Goal: Task Accomplishment & Management: Use online tool/utility

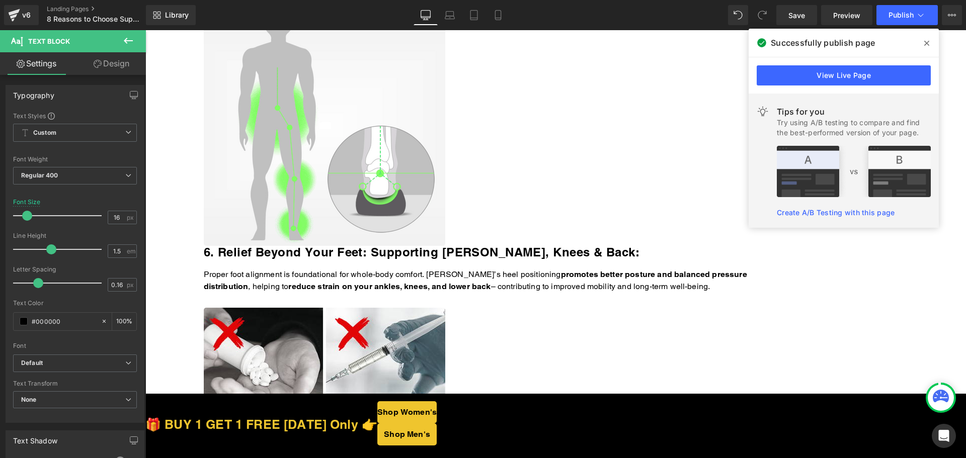
drag, startPoint x: 762, startPoint y: 439, endPoint x: 427, endPoint y: 370, distance: 342.1
click at [145, 30] on span "Button" at bounding box center [145, 30] width 0 height 0
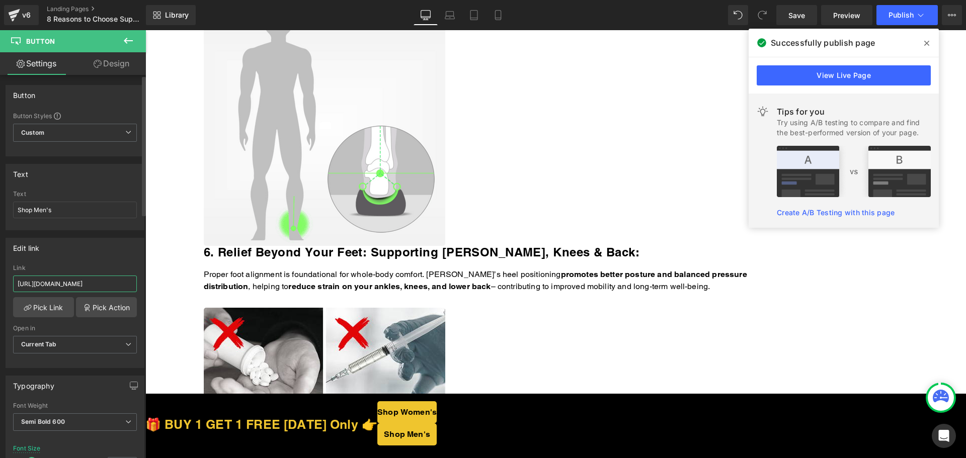
click at [77, 289] on input "[URL][DOMAIN_NAME]" at bounding box center [75, 284] width 124 height 17
paste input "[DOMAIN_NAME][URL]"
type input "[URL][DOMAIN_NAME]"
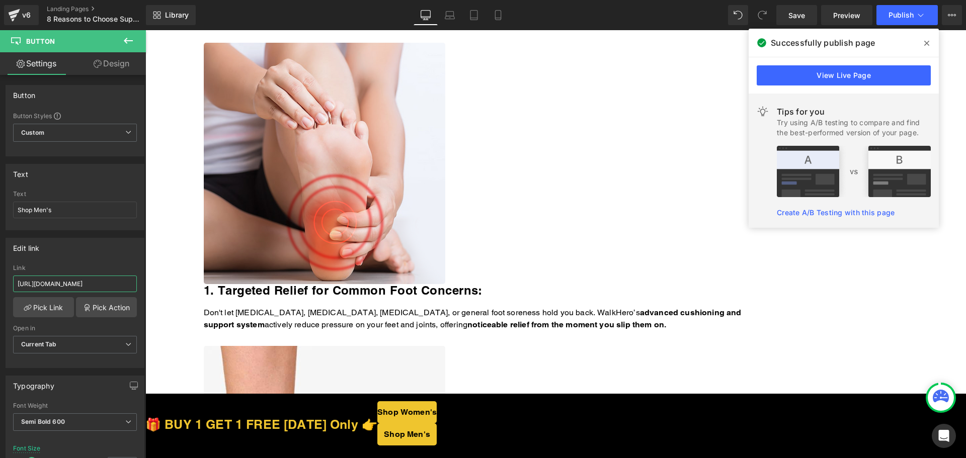
scroll to position [50, 0]
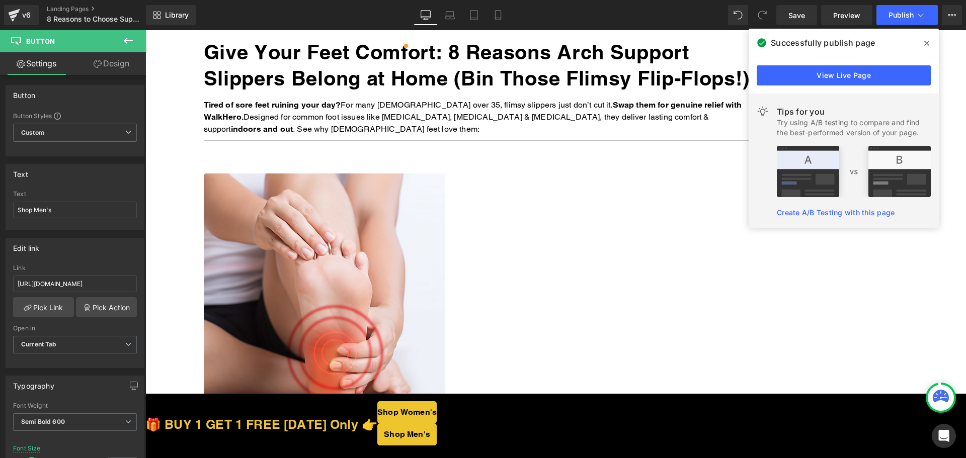
click at [145, 30] on span "Button" at bounding box center [145, 30] width 0 height 0
click at [87, 286] on input "[URL][DOMAIN_NAME]" at bounding box center [75, 284] width 124 height 17
paste input "[DOMAIN_NAME][URL]"
type input "[URL][DOMAIN_NAME]"
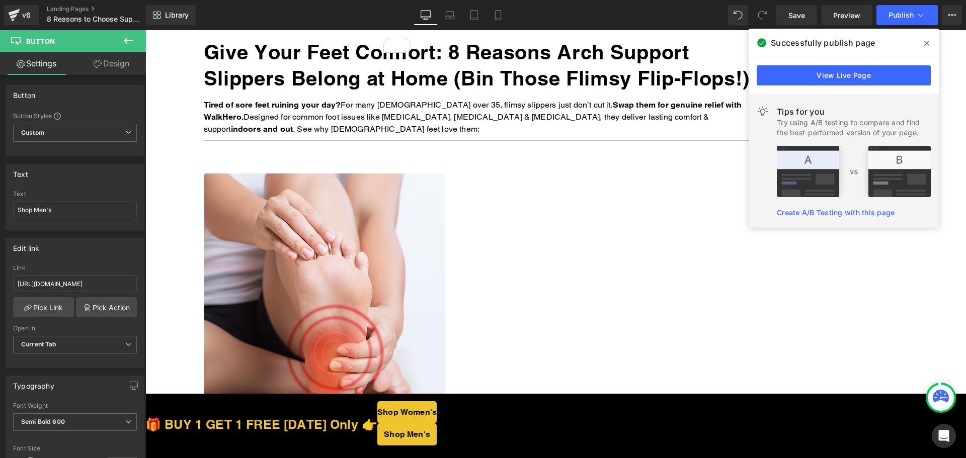
scroll to position [0, 0]
drag, startPoint x: 623, startPoint y: 436, endPoint x: 582, endPoint y: 427, distance: 41.8
click at [145, 30] on span "Button" at bounding box center [145, 30] width 0 height 0
click at [56, 286] on input "[URL][DOMAIN_NAME]" at bounding box center [75, 284] width 124 height 17
paste input "text"
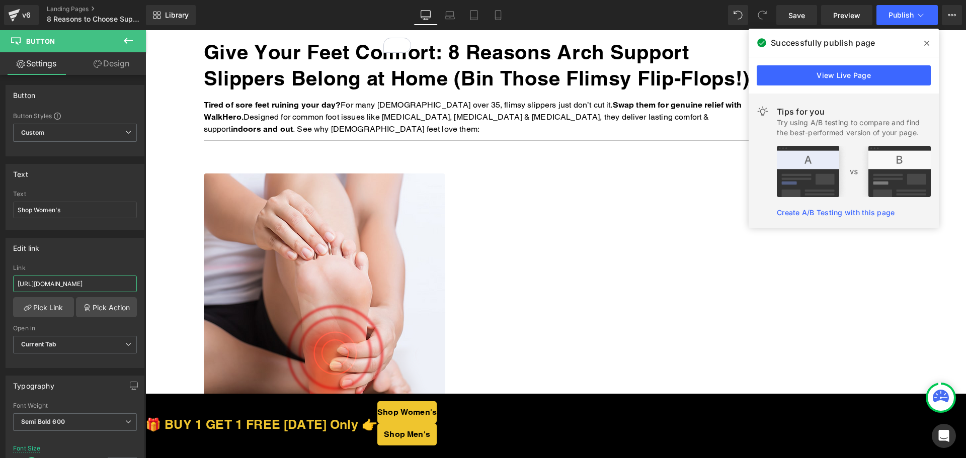
type input "[URL][DOMAIN_NAME]"
click at [145, 30] on span "Button" at bounding box center [145, 30] width 0 height 0
click at [71, 281] on input "[URL][DOMAIN_NAME]" at bounding box center [75, 284] width 124 height 17
paste input "text"
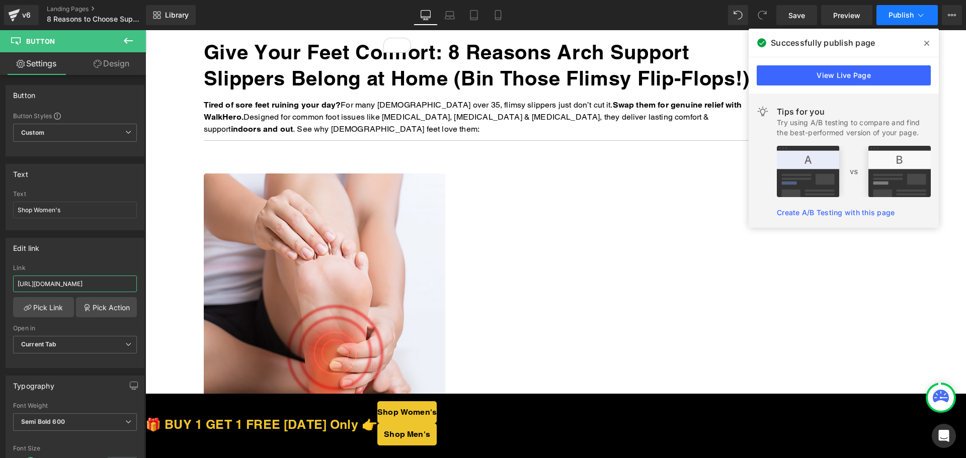
type input "[URL][DOMAIN_NAME]"
click at [909, 19] on button "Publish" at bounding box center [907, 15] width 61 height 20
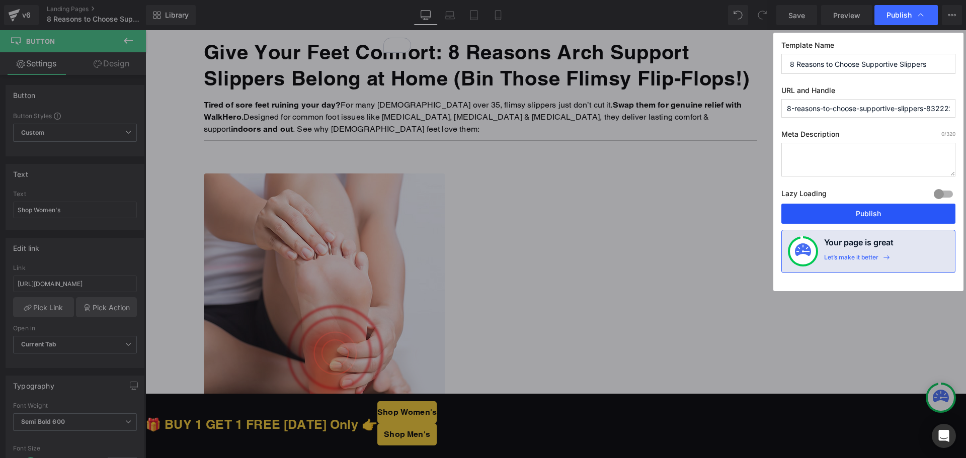
click at [849, 207] on button "Publish" at bounding box center [869, 214] width 174 height 20
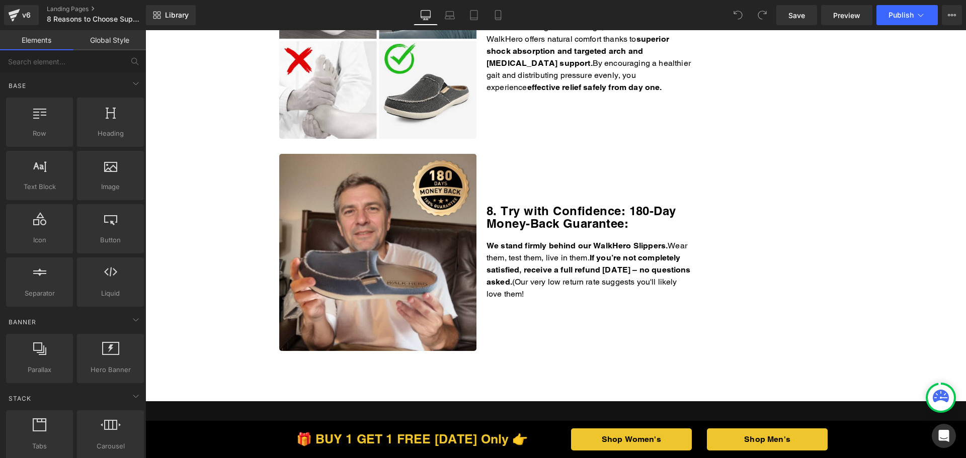
scroll to position [1711, 0]
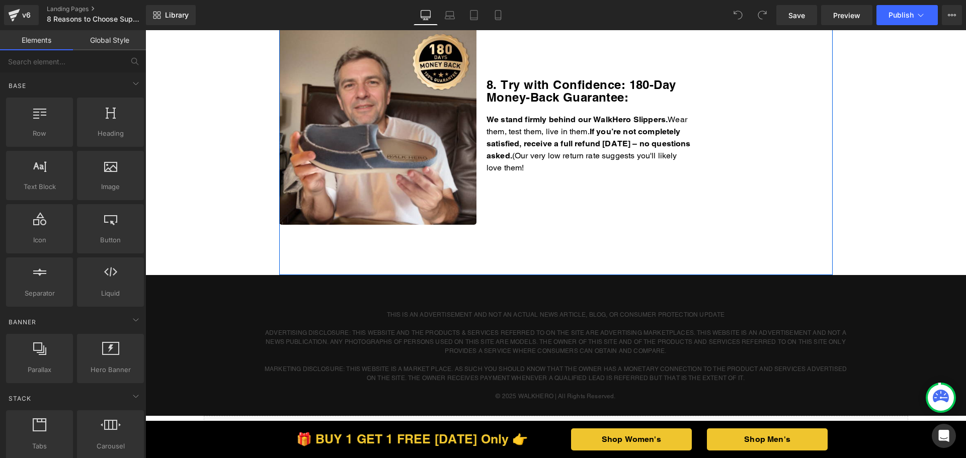
click at [586, 155] on p "We stand firmly behind our WalkHero Slippers. Wear them, test them, live in the…" at bounding box center [591, 144] width 208 height 60
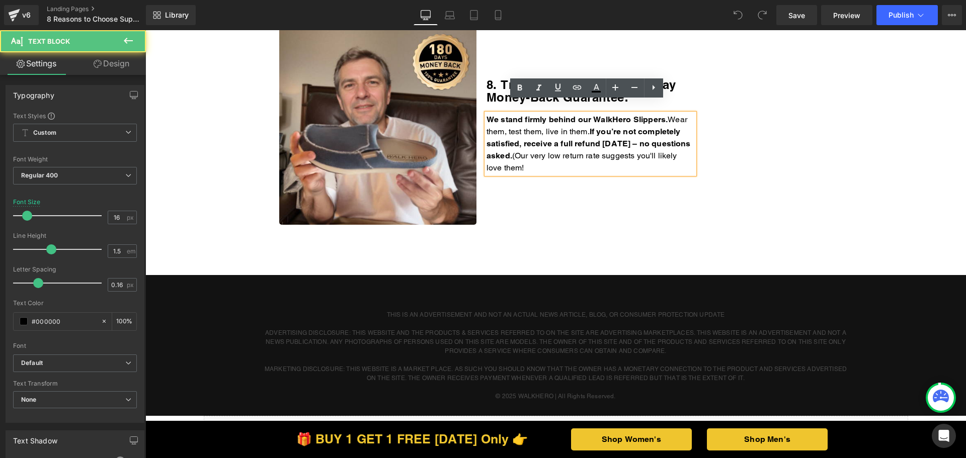
click at [581, 155] on p "We stand firmly behind our WalkHero Slippers. Wear them, test them, live in the…" at bounding box center [591, 144] width 208 height 60
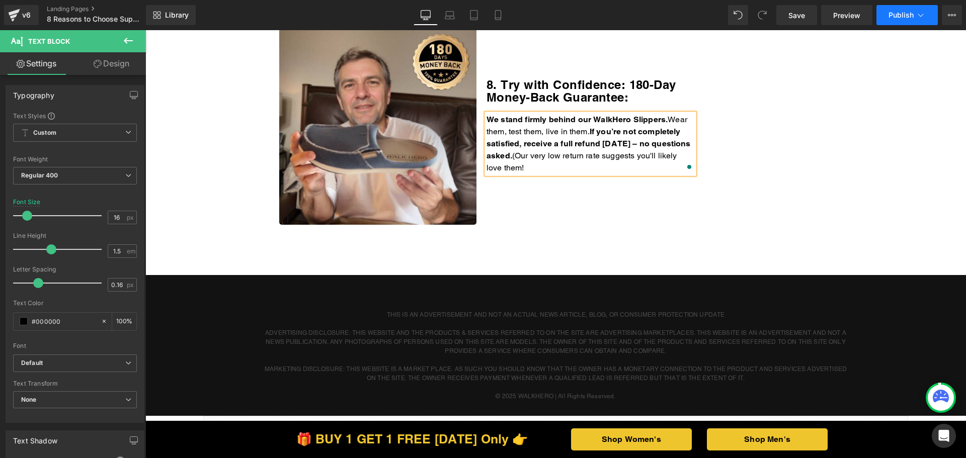
click at [899, 14] on span "Publish" at bounding box center [901, 15] width 25 height 8
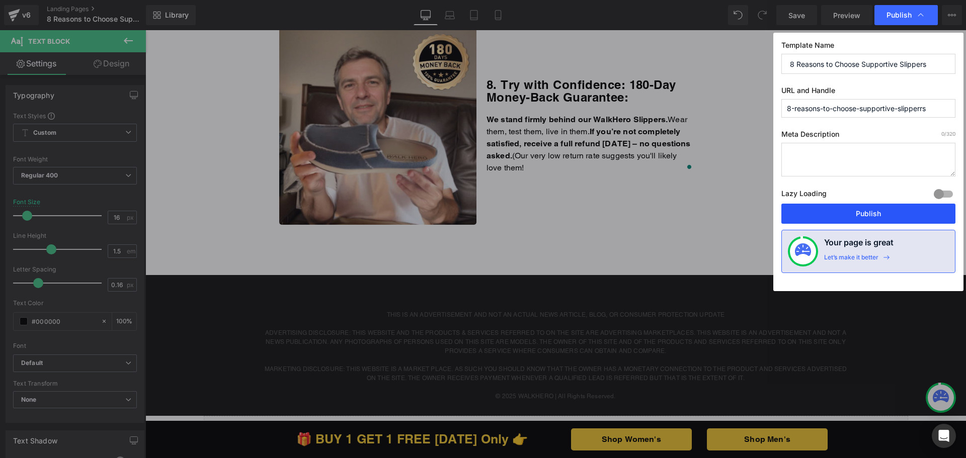
click at [831, 209] on button "Publish" at bounding box center [869, 214] width 174 height 20
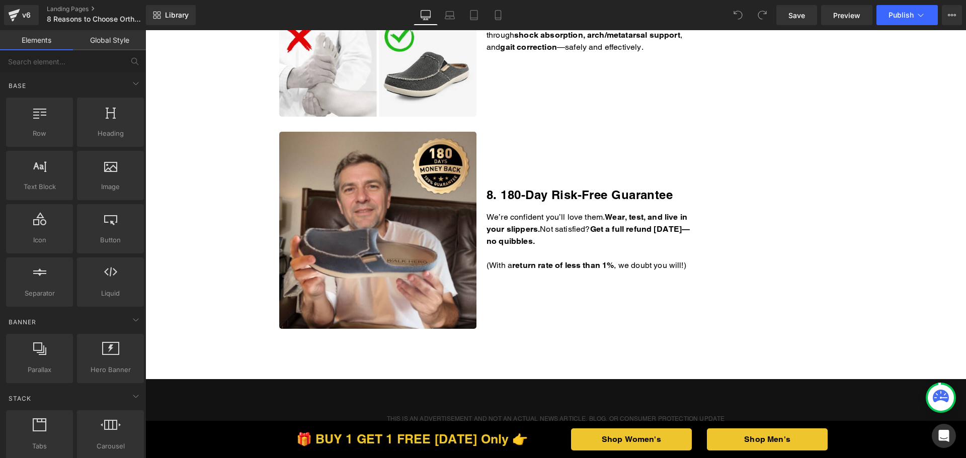
scroll to position [1610, 0]
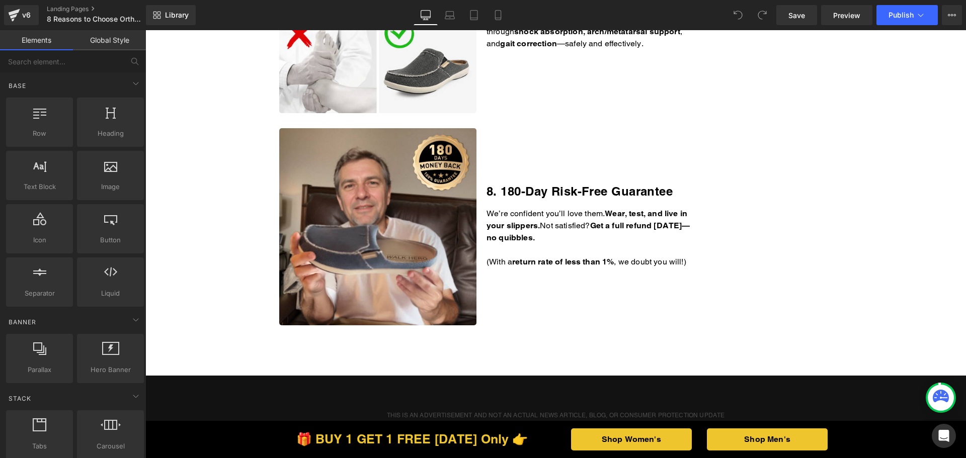
click at [588, 241] on div "We’re confident you’ll love them. Wear, test, and live in your slippers. Not sa…" at bounding box center [591, 238] width 208 height 60
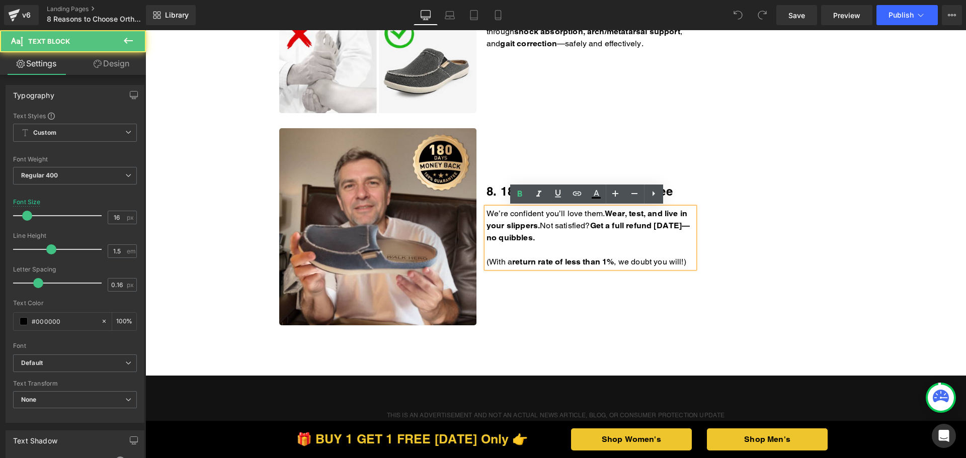
click at [587, 241] on p "We’re confident you’ll love them. Wear, test, and live in your slippers. Not sa…" at bounding box center [591, 226] width 208 height 36
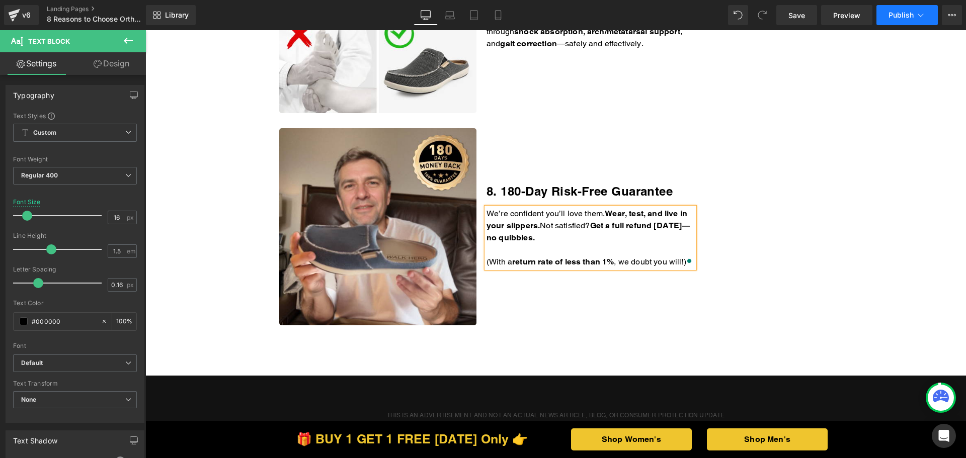
click at [893, 18] on span "Publish" at bounding box center [901, 15] width 25 height 8
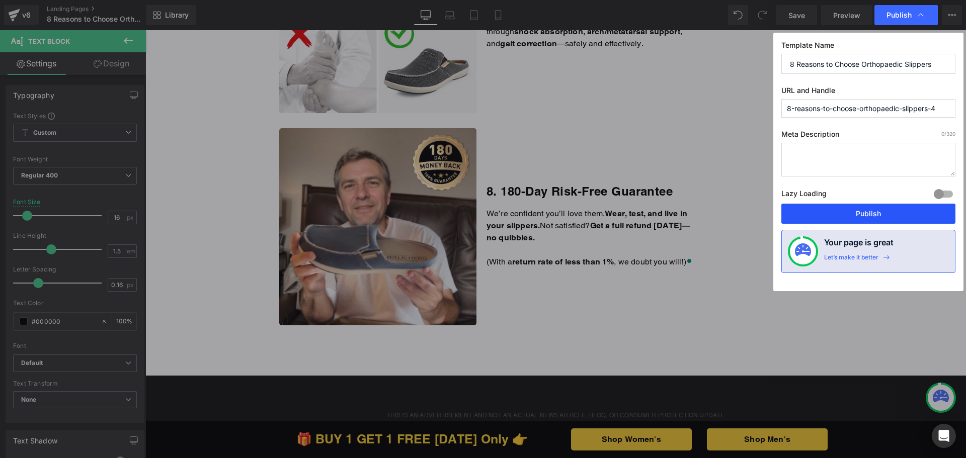
click at [803, 209] on button "Publish" at bounding box center [869, 214] width 174 height 20
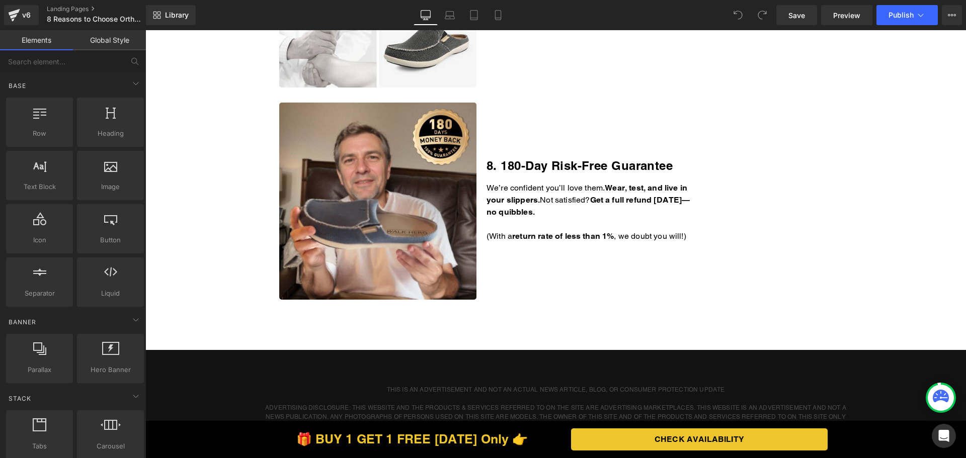
scroll to position [1761, 0]
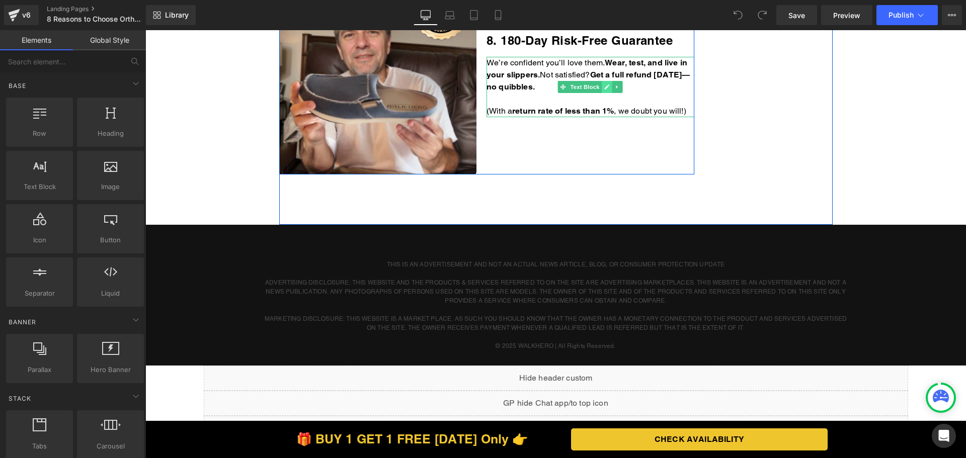
click at [605, 88] on icon at bounding box center [607, 87] width 6 height 6
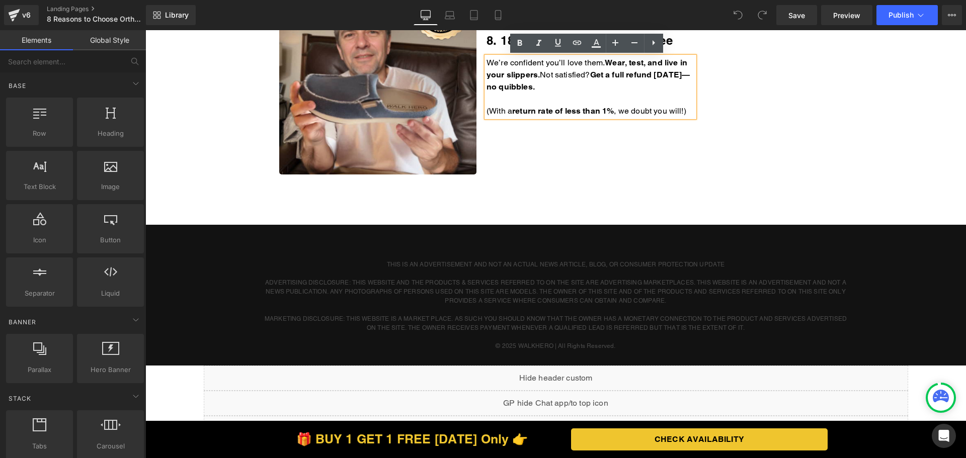
click at [593, 88] on p "We’re confident you’ll love them. Wear, test, and live in your slippers. Not sa…" at bounding box center [591, 75] width 208 height 36
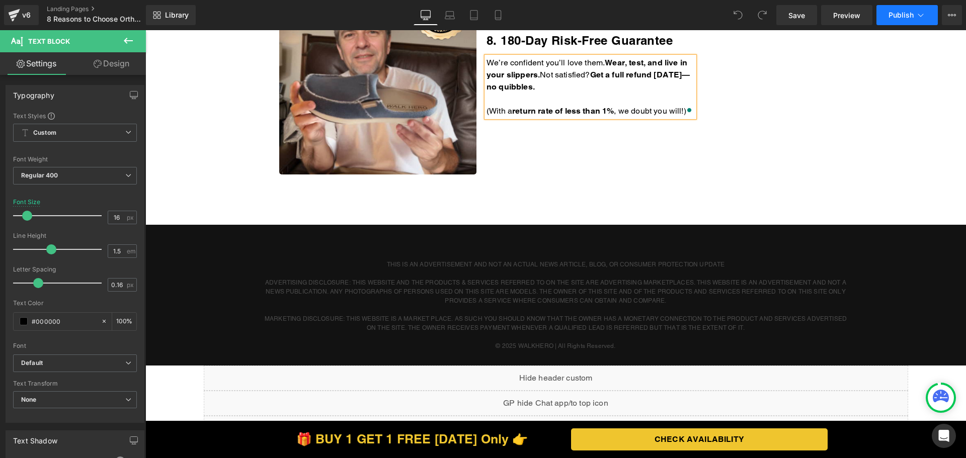
click at [886, 10] on button "Publish" at bounding box center [907, 15] width 61 height 20
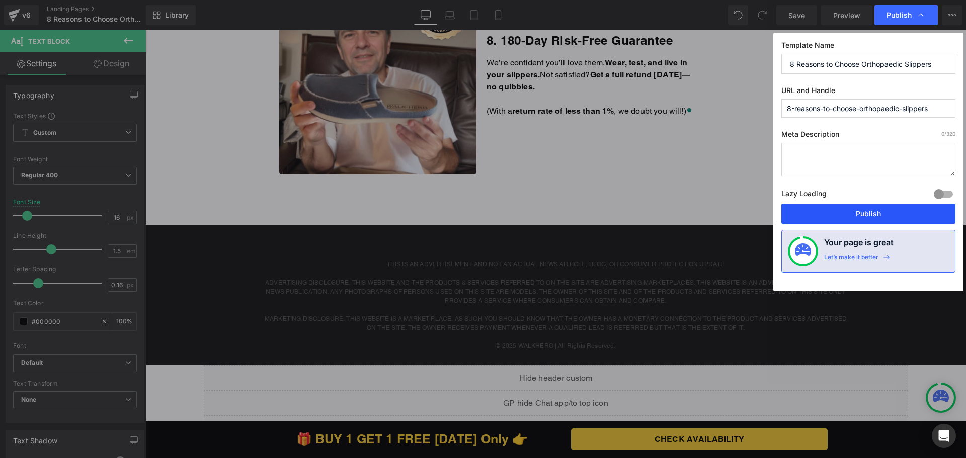
click at [842, 207] on button "Publish" at bounding box center [869, 214] width 174 height 20
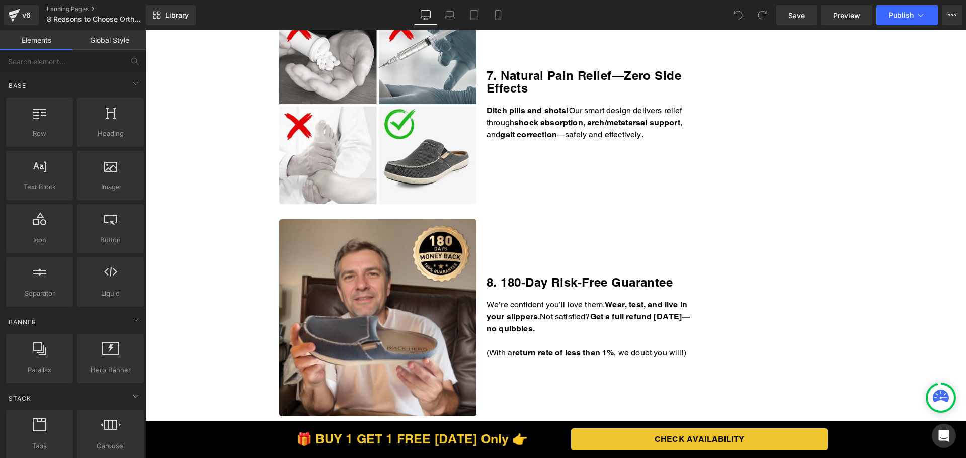
scroll to position [1761, 0]
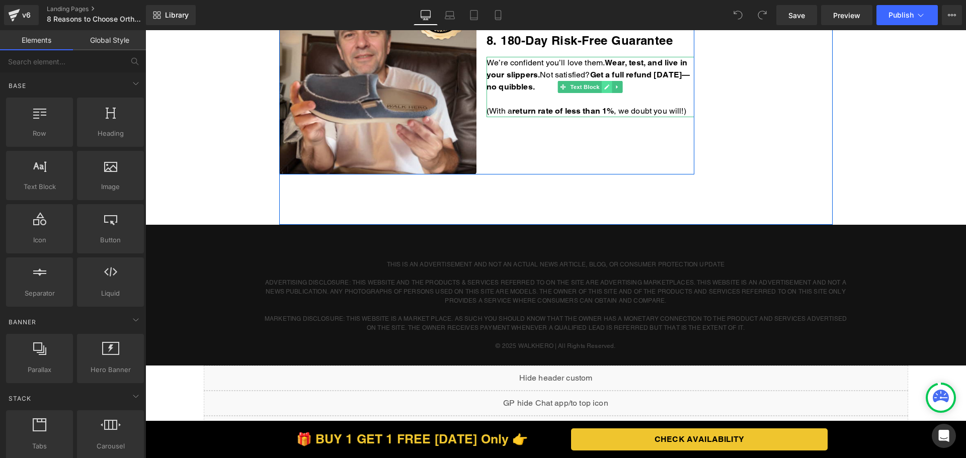
click at [604, 88] on icon at bounding box center [607, 87] width 6 height 6
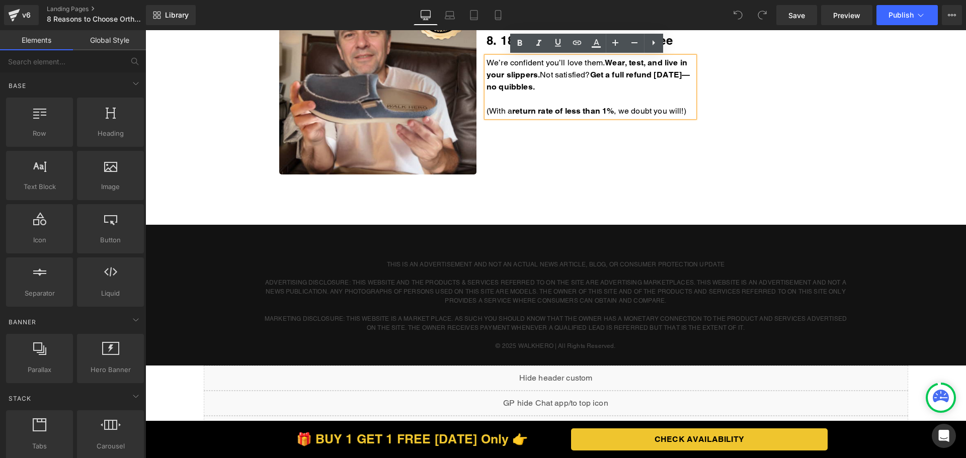
click at [593, 88] on p "We’re confident you’ll love them. Wear, test, and live in your slippers. Not sa…" at bounding box center [591, 75] width 208 height 36
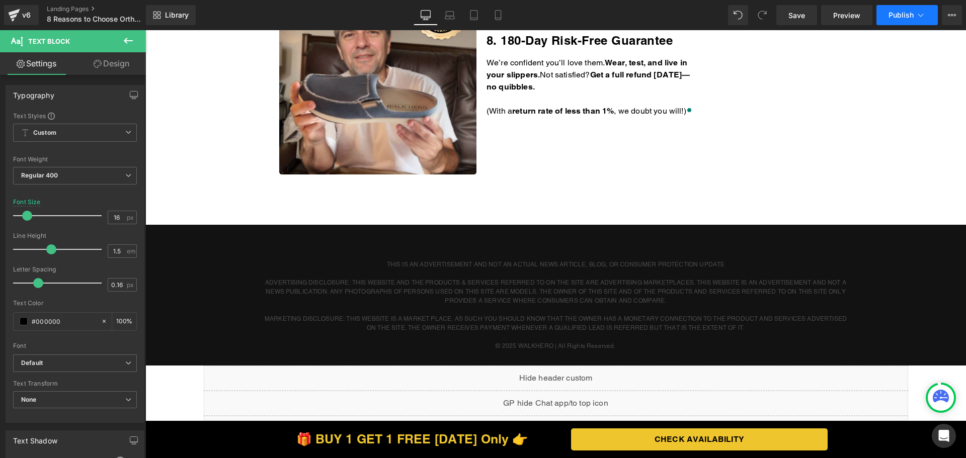
click at [898, 17] on span "Publish" at bounding box center [901, 15] width 25 height 8
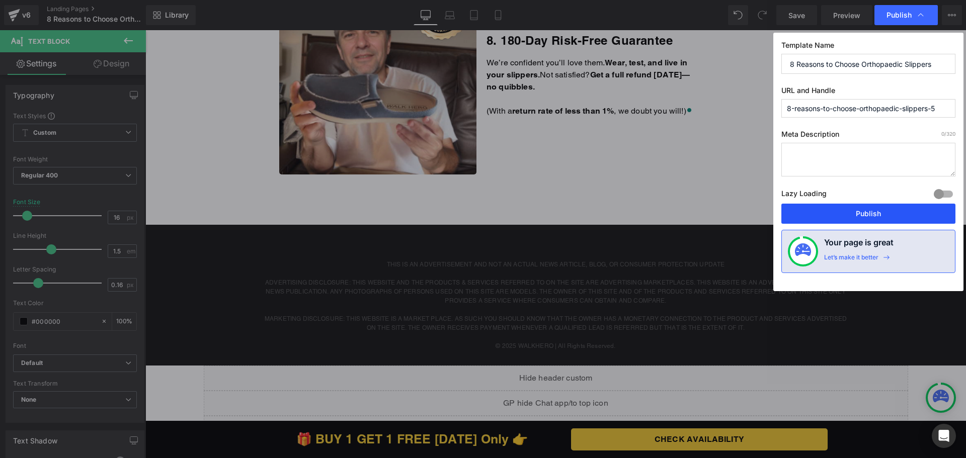
click at [813, 211] on button "Publish" at bounding box center [869, 214] width 174 height 20
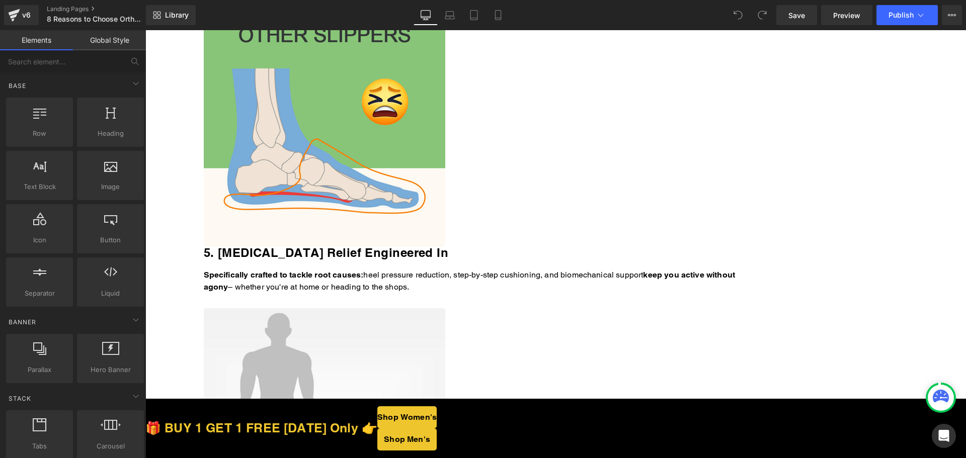
scroll to position [1761, 0]
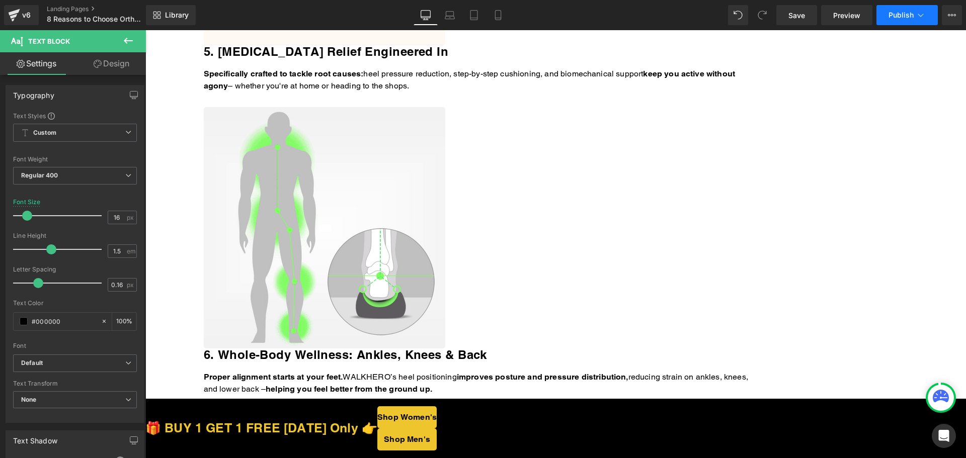
click at [899, 23] on button "Publish" at bounding box center [907, 15] width 61 height 20
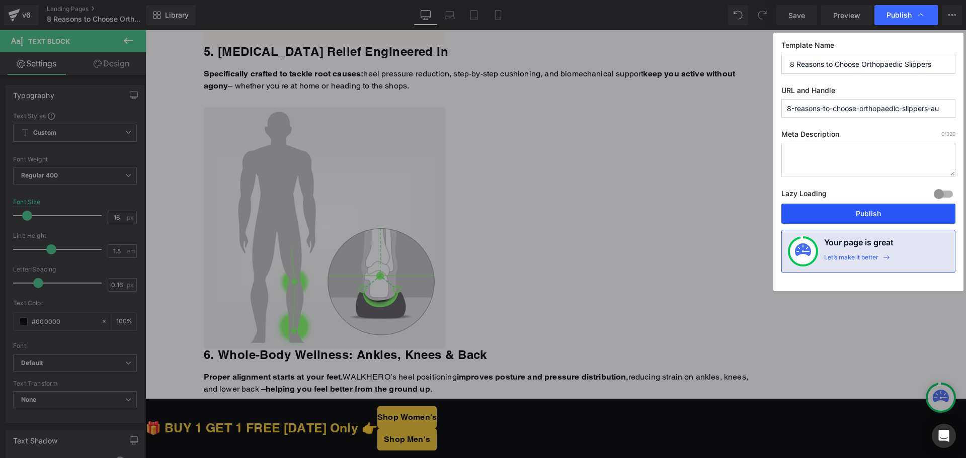
click at [825, 210] on button "Publish" at bounding box center [869, 214] width 174 height 20
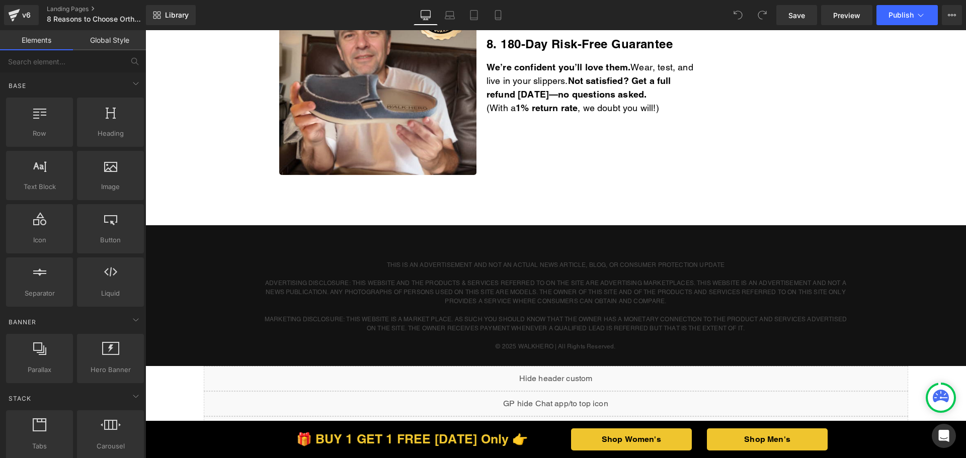
scroll to position [1761, 0]
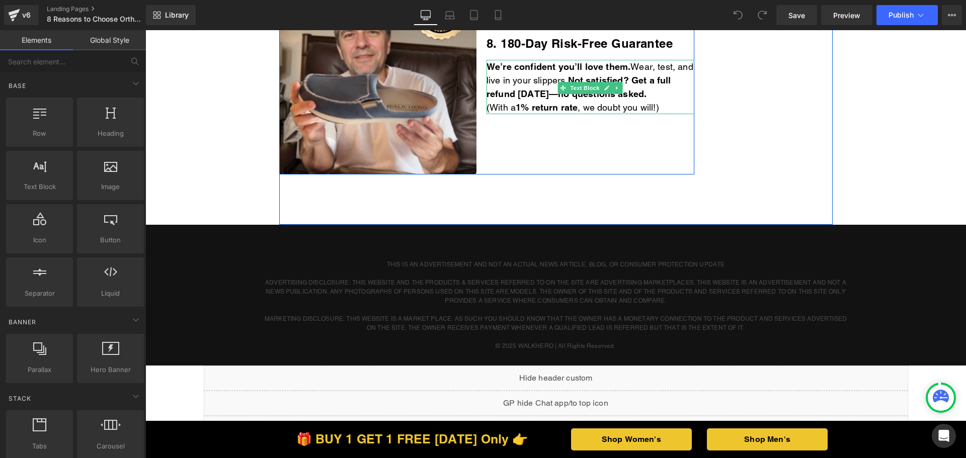
click at [670, 112] on p "(With a 1% return rate , we doubt you will!)" at bounding box center [591, 108] width 208 height 14
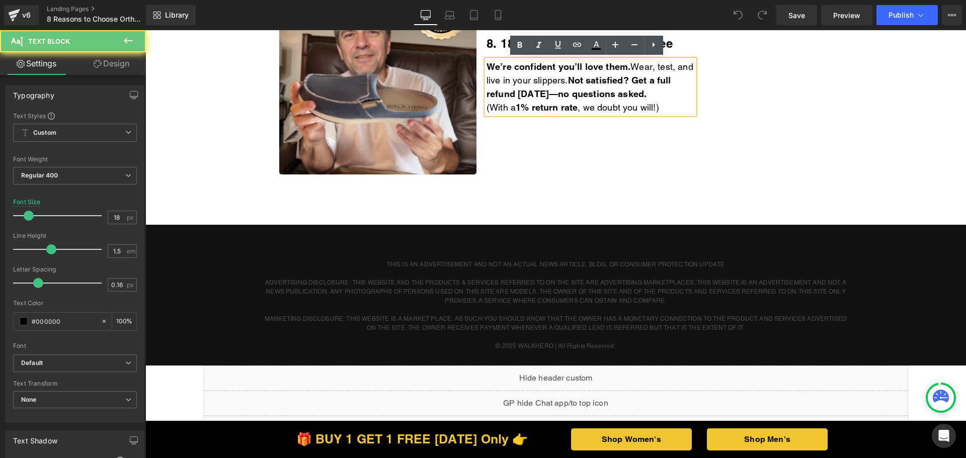
click at [671, 110] on p "(With a 1% return rate , we doubt you will!)" at bounding box center [591, 108] width 208 height 14
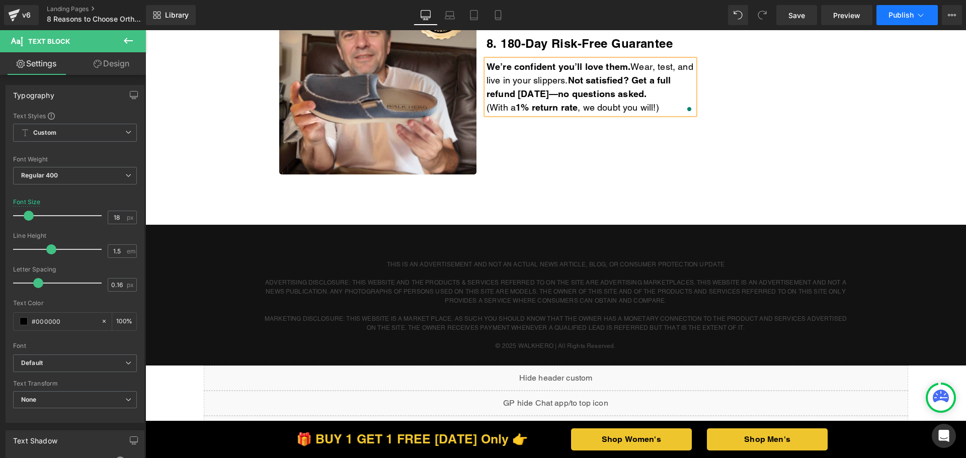
click at [894, 17] on span "Publish" at bounding box center [901, 15] width 25 height 8
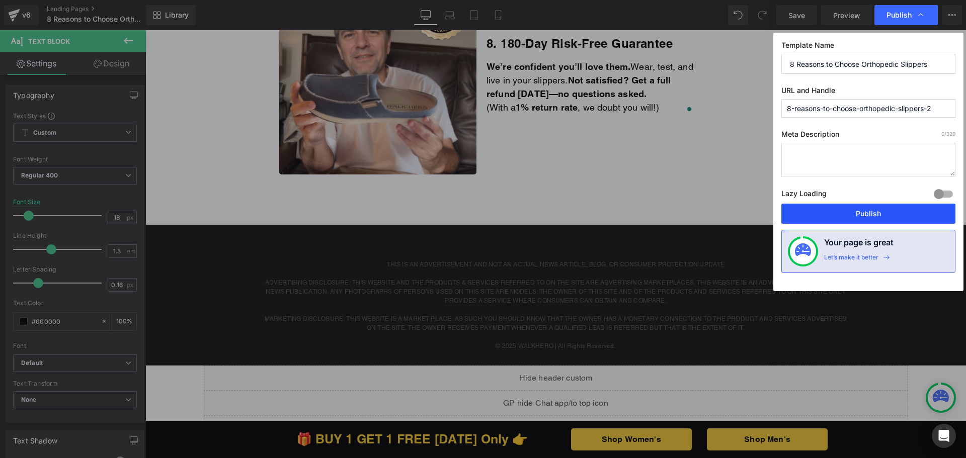
click at [838, 223] on button "Publish" at bounding box center [869, 214] width 174 height 20
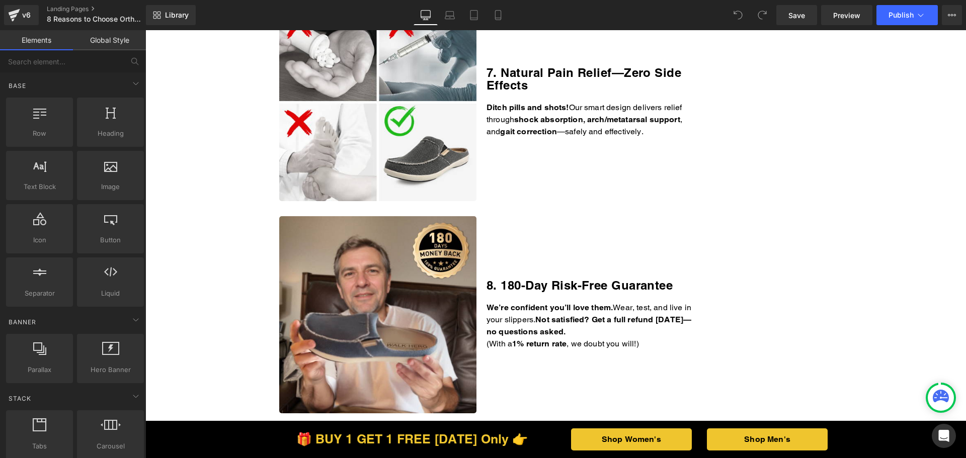
scroll to position [1711, 0]
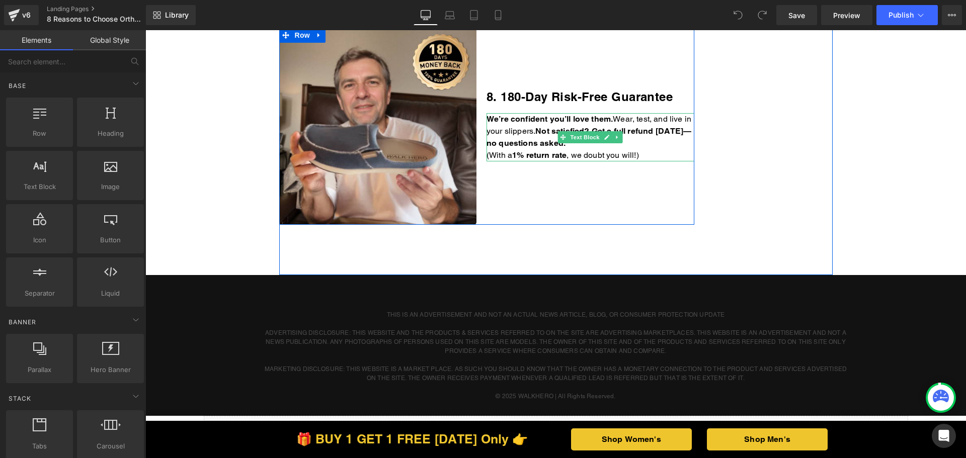
click at [659, 157] on p "(With a 1% return rate , we doubt you will!)" at bounding box center [591, 155] width 208 height 12
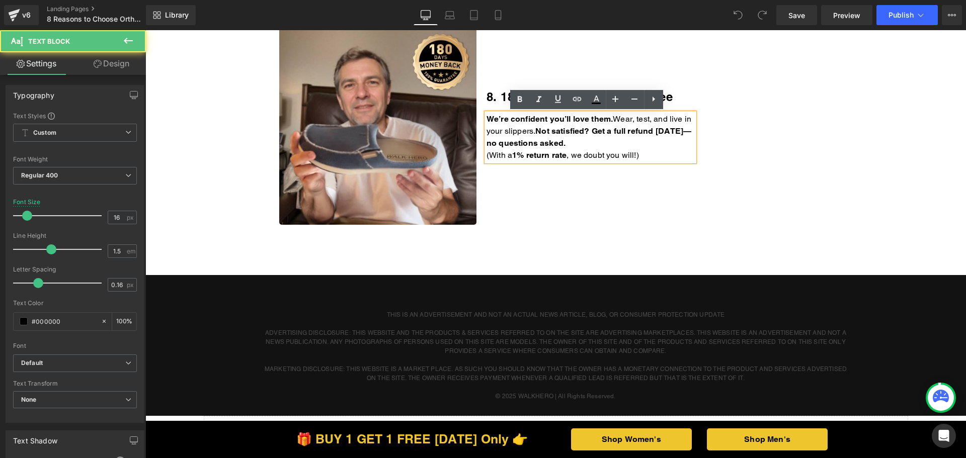
click at [651, 155] on p "(With a 1% return rate , we doubt you will!)" at bounding box center [591, 155] width 208 height 12
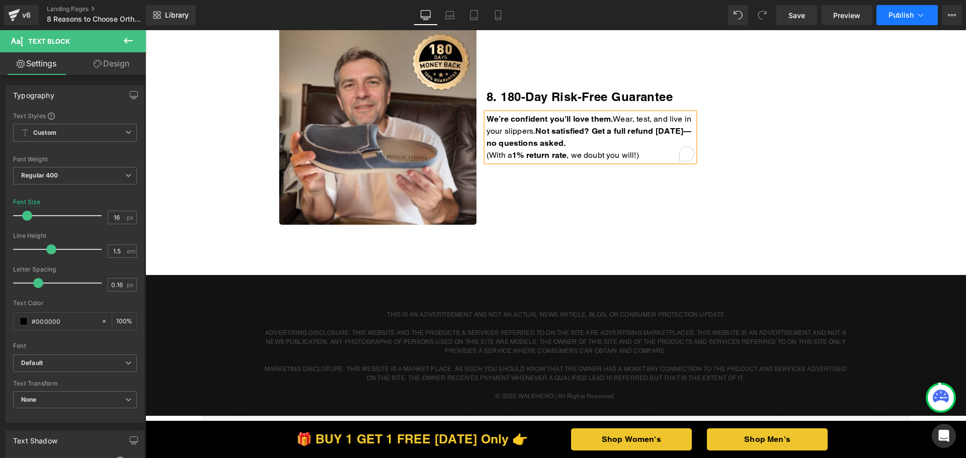
click at [903, 16] on span "Publish" at bounding box center [901, 15] width 25 height 8
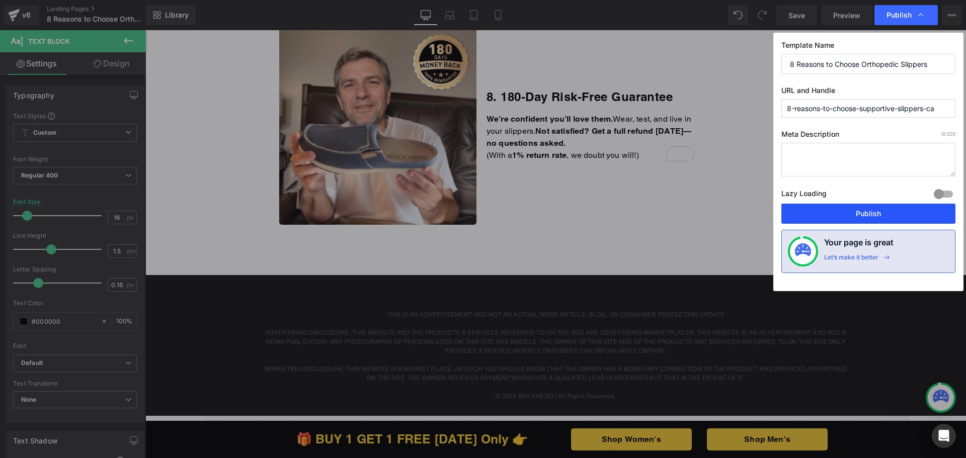
click at [828, 217] on button "Publish" at bounding box center [869, 214] width 174 height 20
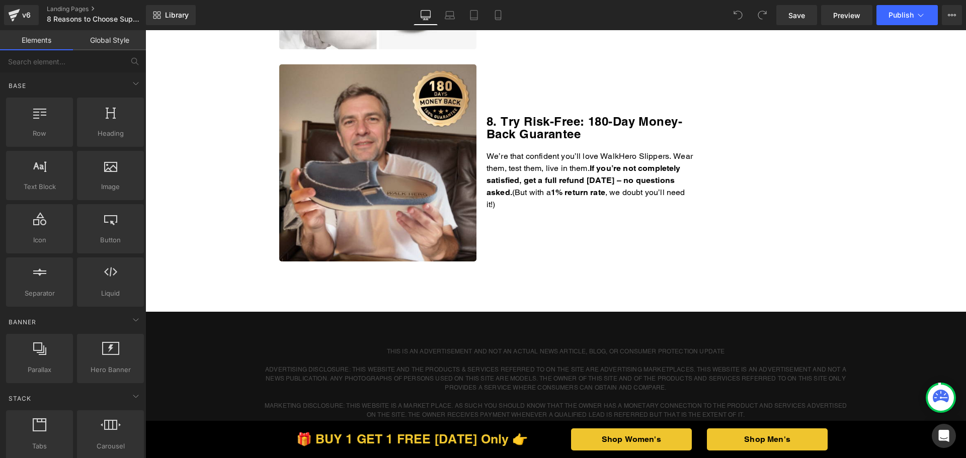
scroll to position [1711, 0]
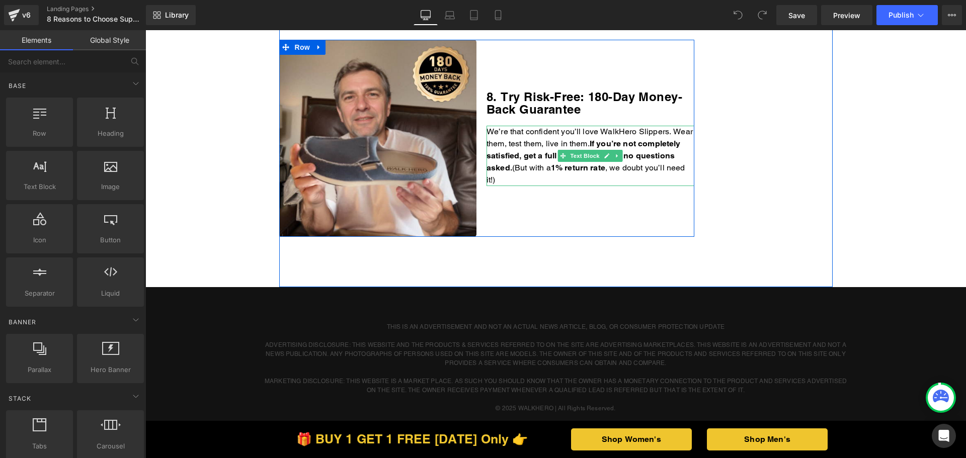
click at [559, 168] on p "We’re that confident you’ll love WalkHero Slippers. Wear them, test them, live …" at bounding box center [591, 156] width 208 height 60
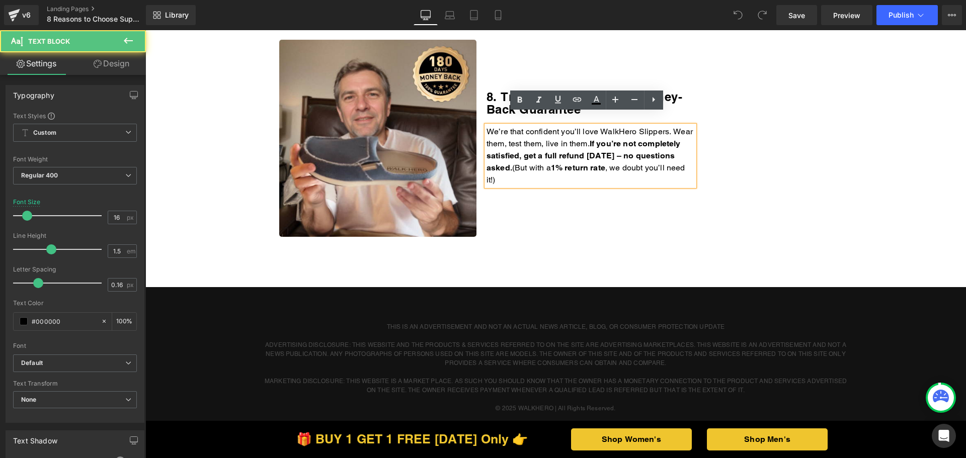
click at [543, 167] on p "We’re that confident you’ll love WalkHero Slippers. Wear them, test them, live …" at bounding box center [591, 156] width 208 height 60
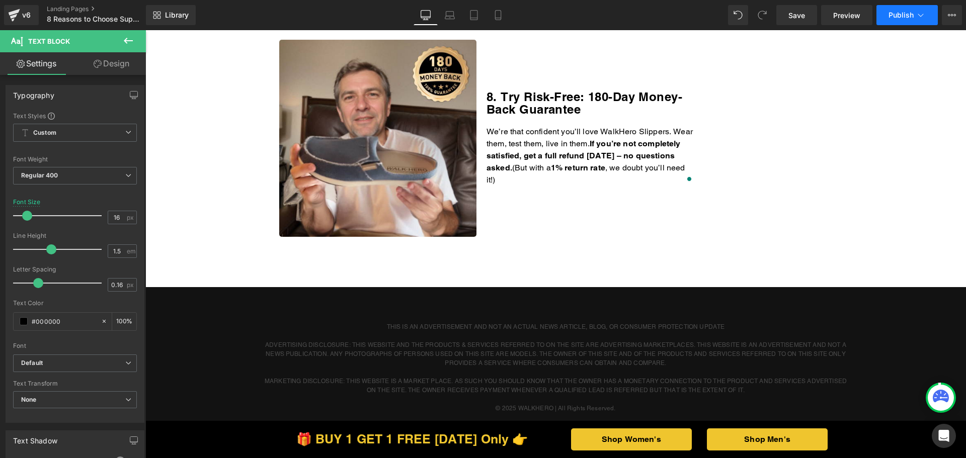
click at [890, 16] on span "Publish" at bounding box center [901, 15] width 25 height 8
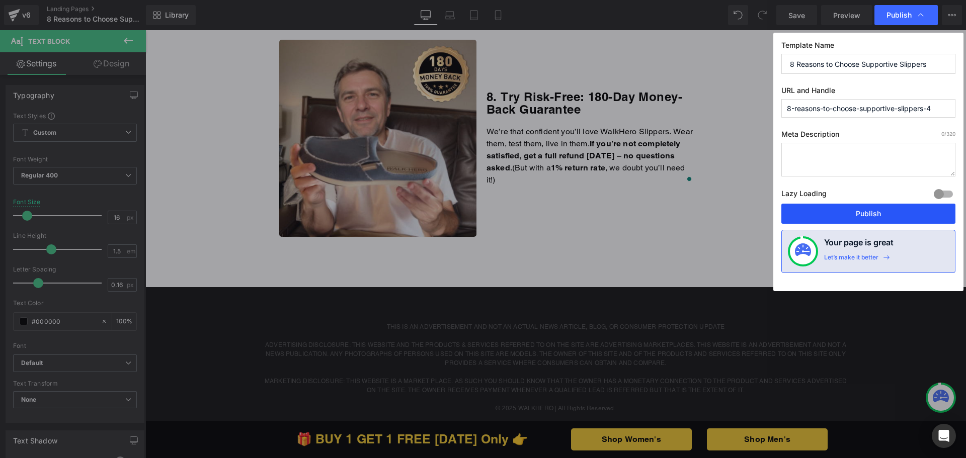
click at [852, 219] on button "Publish" at bounding box center [869, 214] width 174 height 20
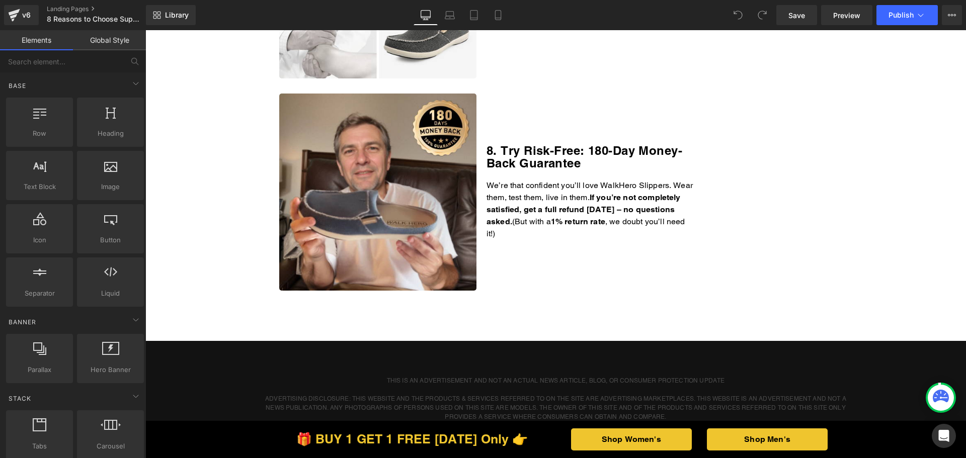
scroll to position [1661, 0]
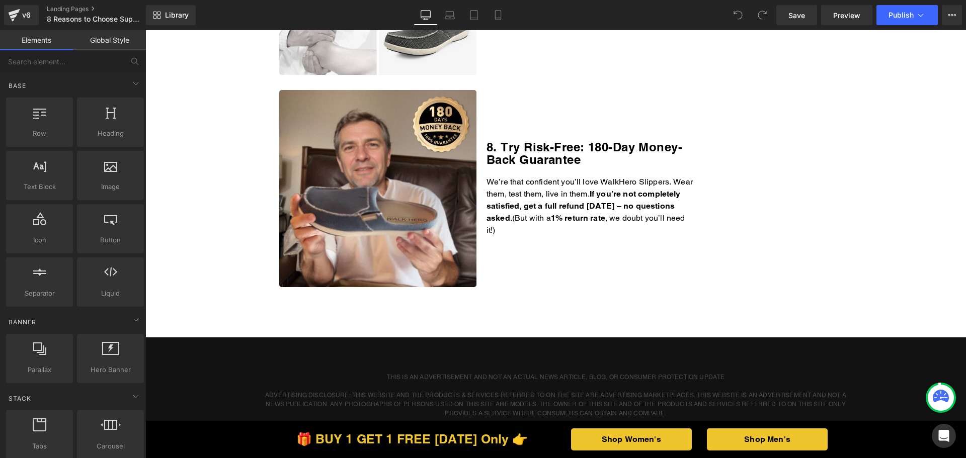
click at [559, 215] on p "We’re that confident you’ll love WalkHero Slippers. Wear them, test them, live …" at bounding box center [591, 206] width 208 height 60
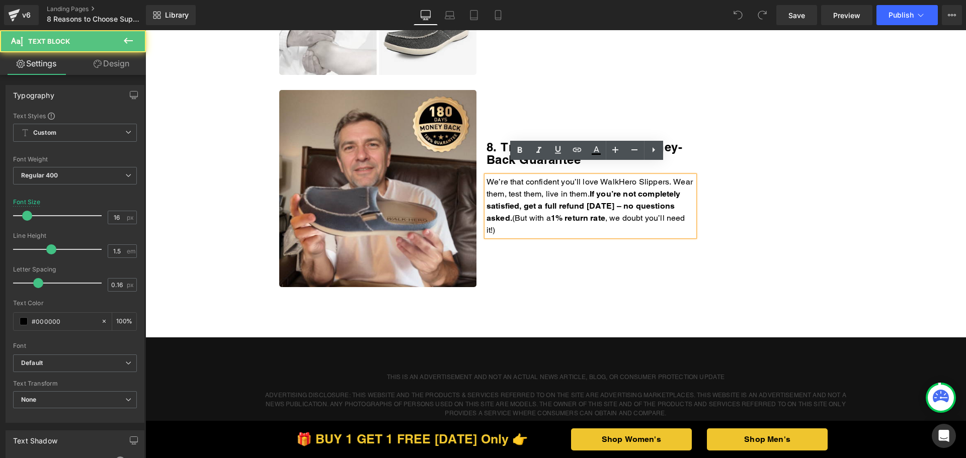
click at [552, 218] on p "We’re that confident you’ll love WalkHero Slippers. Wear them, test them, live …" at bounding box center [591, 206] width 208 height 60
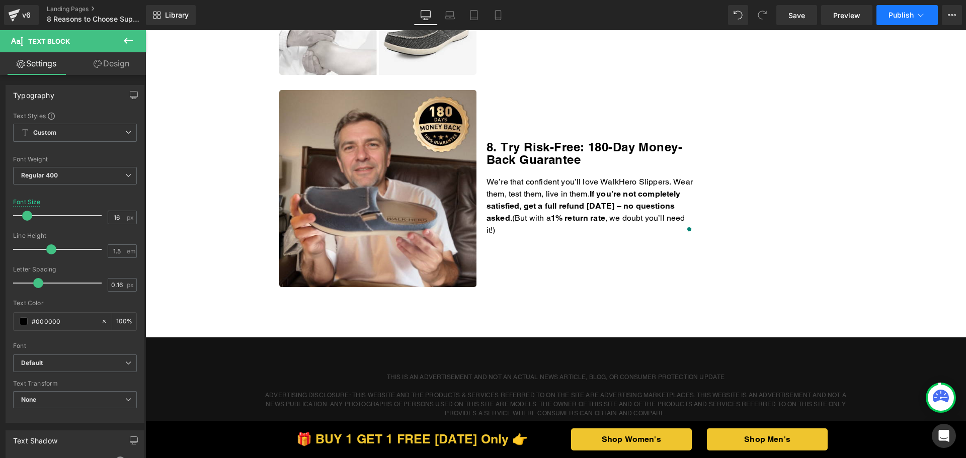
click at [882, 20] on button "Publish" at bounding box center [907, 15] width 61 height 20
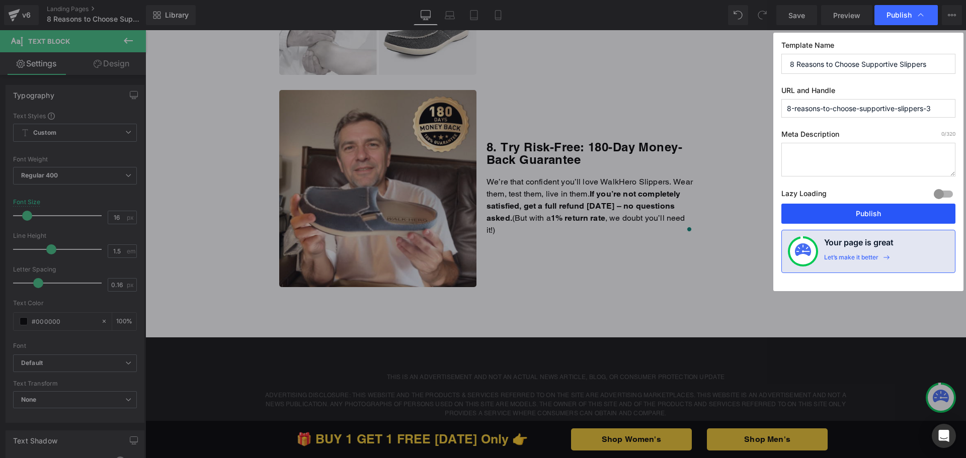
click at [812, 213] on button "Publish" at bounding box center [869, 214] width 174 height 20
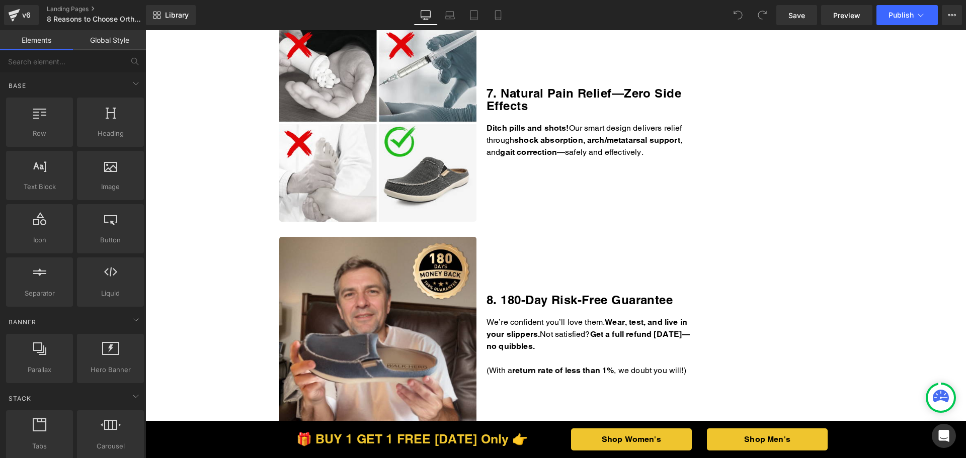
scroll to position [1661, 0]
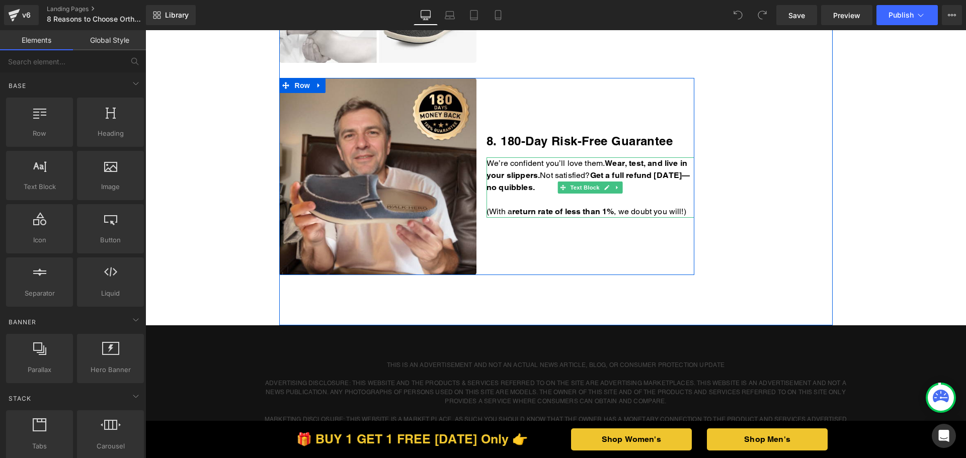
click at [603, 191] on link at bounding box center [607, 188] width 11 height 12
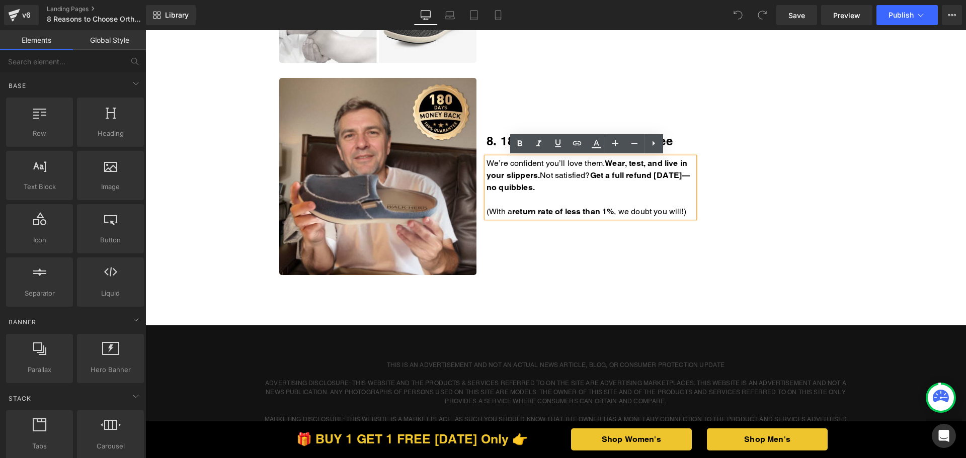
click at [602, 189] on p "We’re confident you’ll love them. Wear, test, and live in your slippers. Not sa…" at bounding box center [591, 176] width 208 height 36
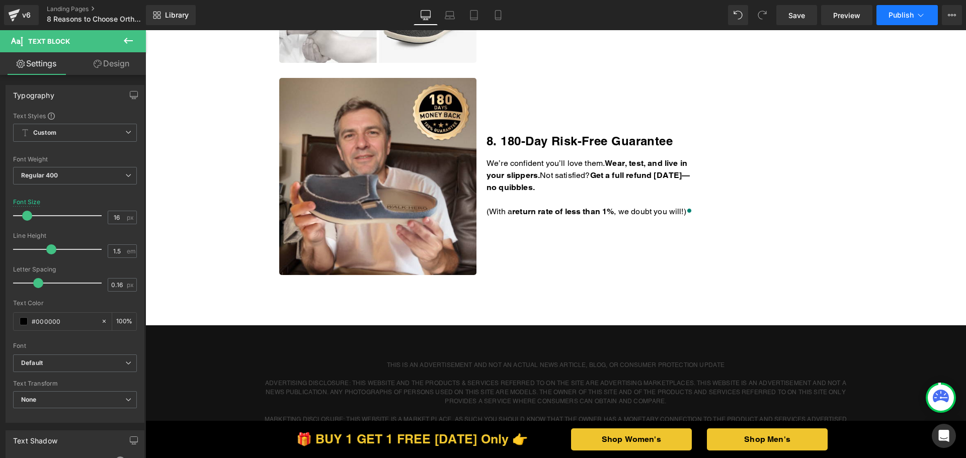
click at [902, 18] on span "Publish" at bounding box center [901, 15] width 25 height 8
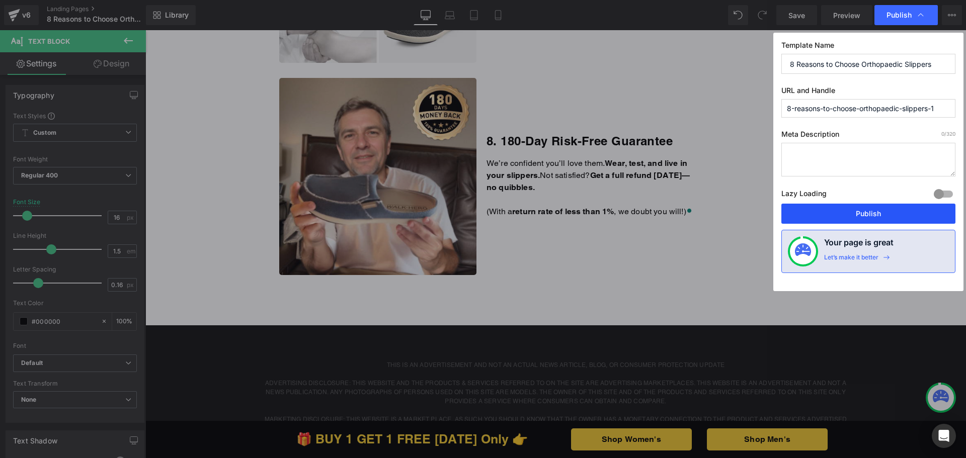
drag, startPoint x: 830, startPoint y: 207, endPoint x: 684, endPoint y: 176, distance: 149.2
click at [830, 207] on button "Publish" at bounding box center [869, 214] width 174 height 20
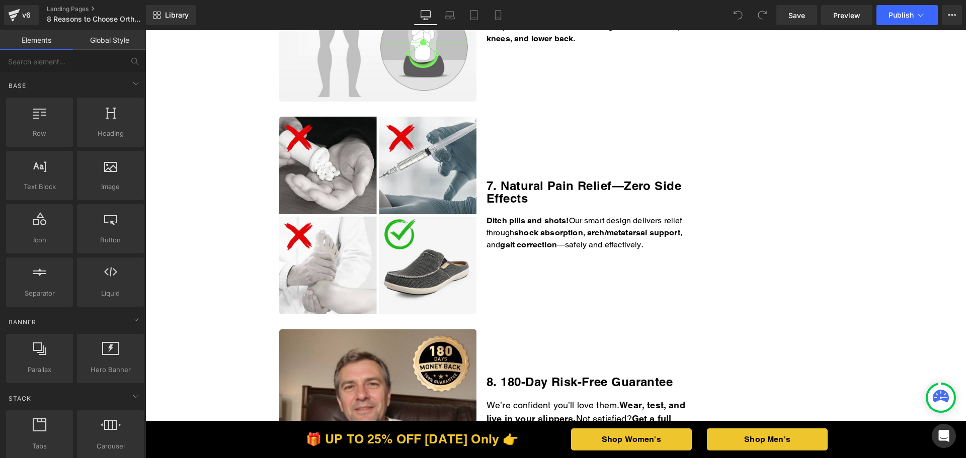
scroll to position [1661, 0]
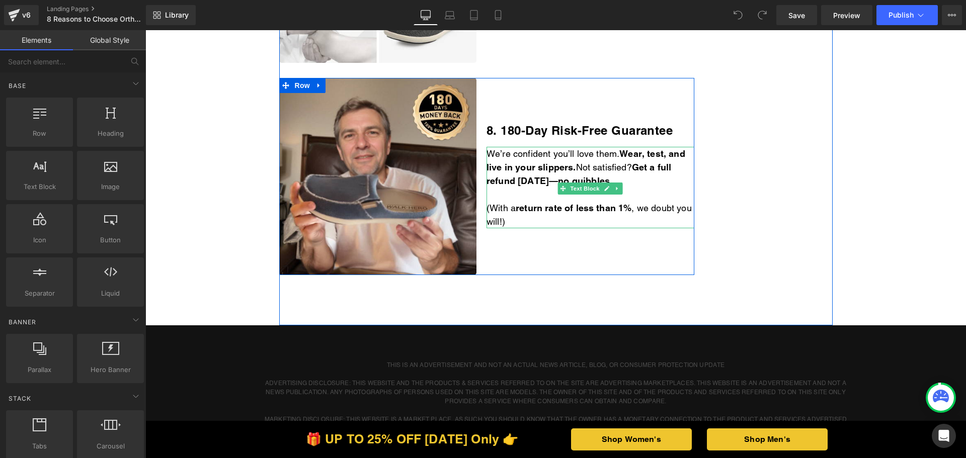
click at [560, 221] on p "(With a return rate of less than 1% , we doubt you will!)" at bounding box center [591, 214] width 208 height 27
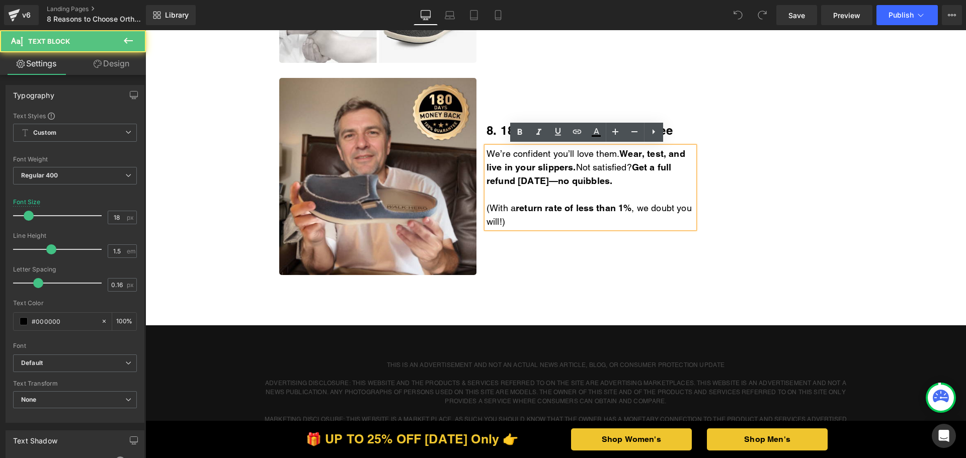
click at [546, 221] on p "(With a return rate of less than 1% , we doubt you will!)" at bounding box center [591, 214] width 208 height 27
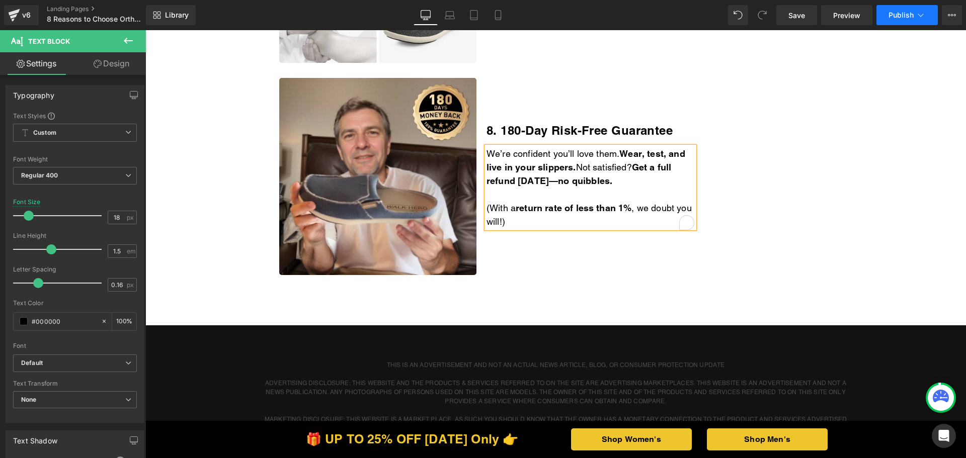
click at [912, 13] on span "Publish" at bounding box center [901, 15] width 25 height 8
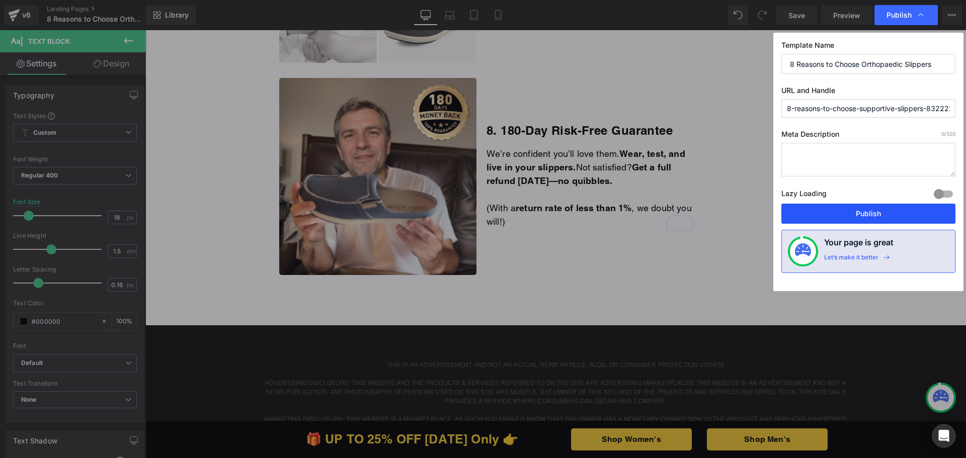
drag, startPoint x: 815, startPoint y: 210, endPoint x: 668, endPoint y: 175, distance: 151.2
click at [815, 210] on button "Publish" at bounding box center [869, 214] width 174 height 20
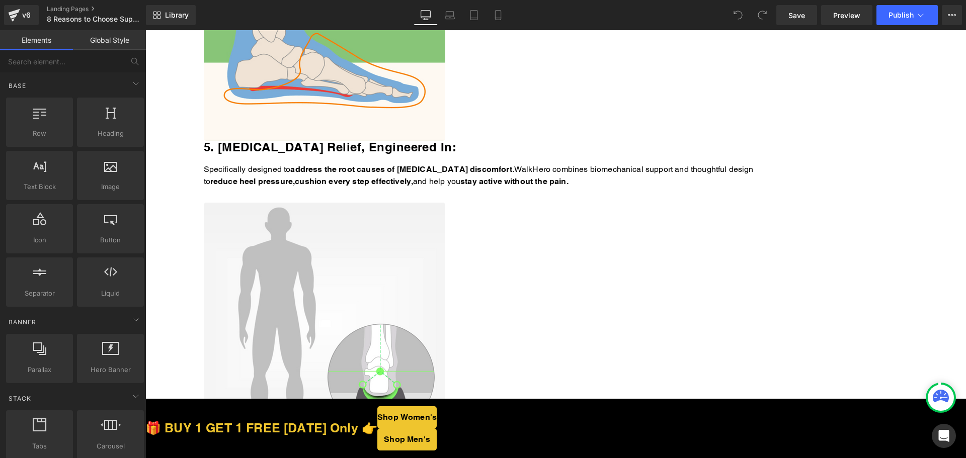
scroll to position [1711, 0]
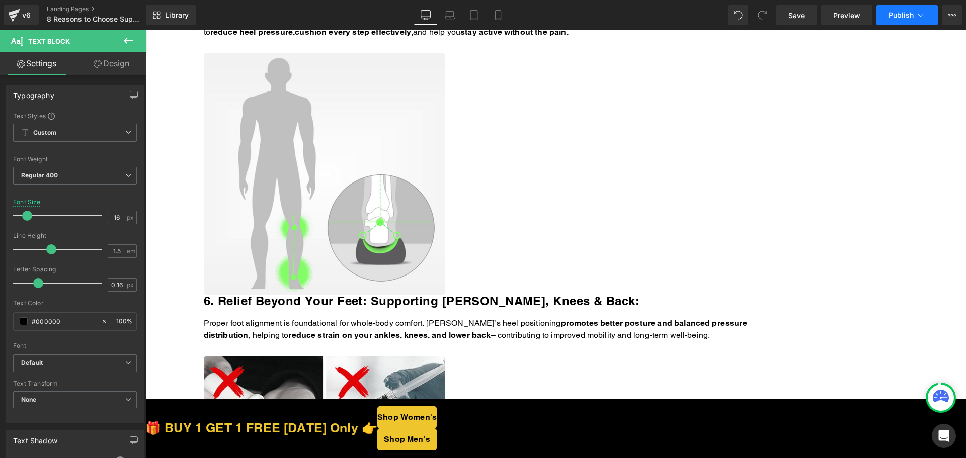
click at [909, 12] on span "Publish" at bounding box center [901, 15] width 25 height 8
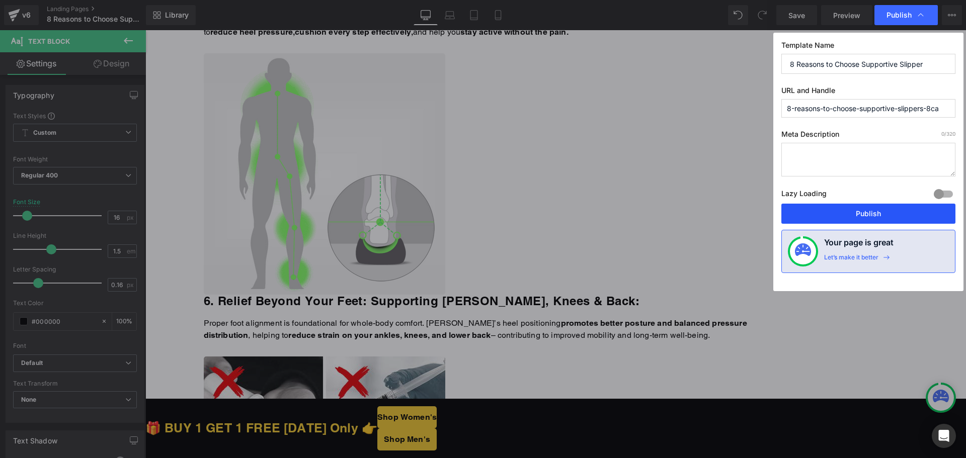
click at [826, 218] on button "Publish" at bounding box center [869, 214] width 174 height 20
